Goal: Information Seeking & Learning: Learn about a topic

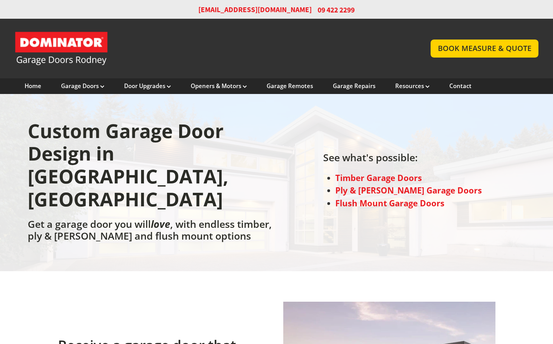
click at [185, 248] on div "Custom Garage Door Design in Rodney, Auckland Get a garage door you will love ,…" at bounding box center [276, 182] width 553 height 177
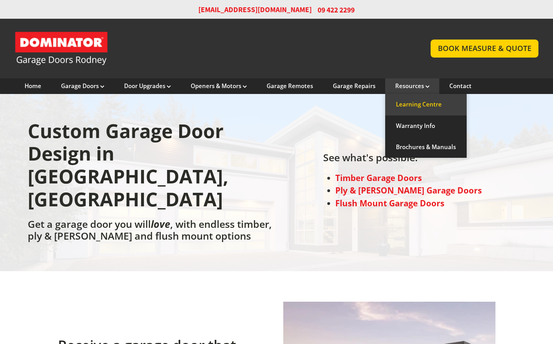
click at [412, 106] on link "Learning Centre" at bounding box center [426, 104] width 82 height 21
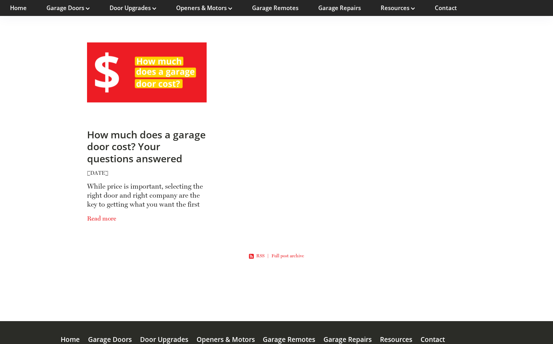
scroll to position [76, 0]
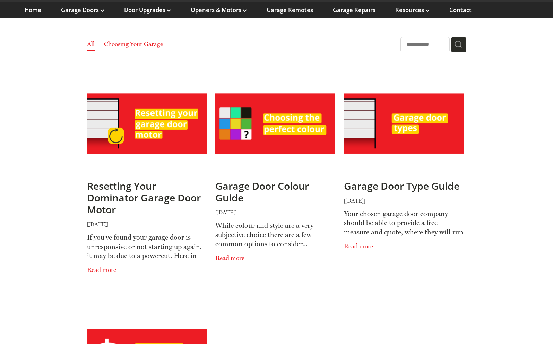
click at [415, 121] on img at bounding box center [404, 124] width 120 height 60
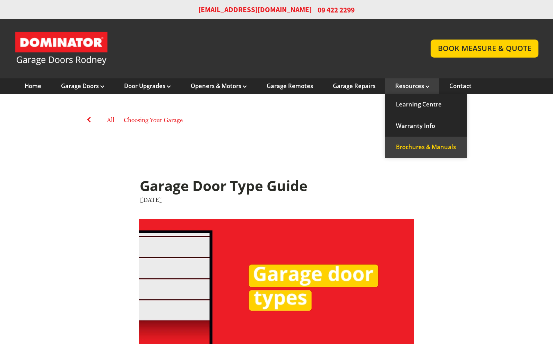
click at [420, 141] on link "Brochures & Manuals" at bounding box center [426, 147] width 82 height 21
